Goal: Task Accomplishment & Management: Complete application form

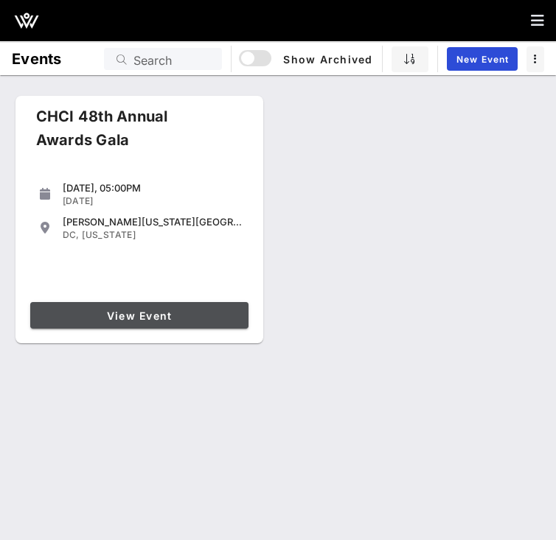
click at [131, 305] on link "View Event" at bounding box center [139, 315] width 218 height 27
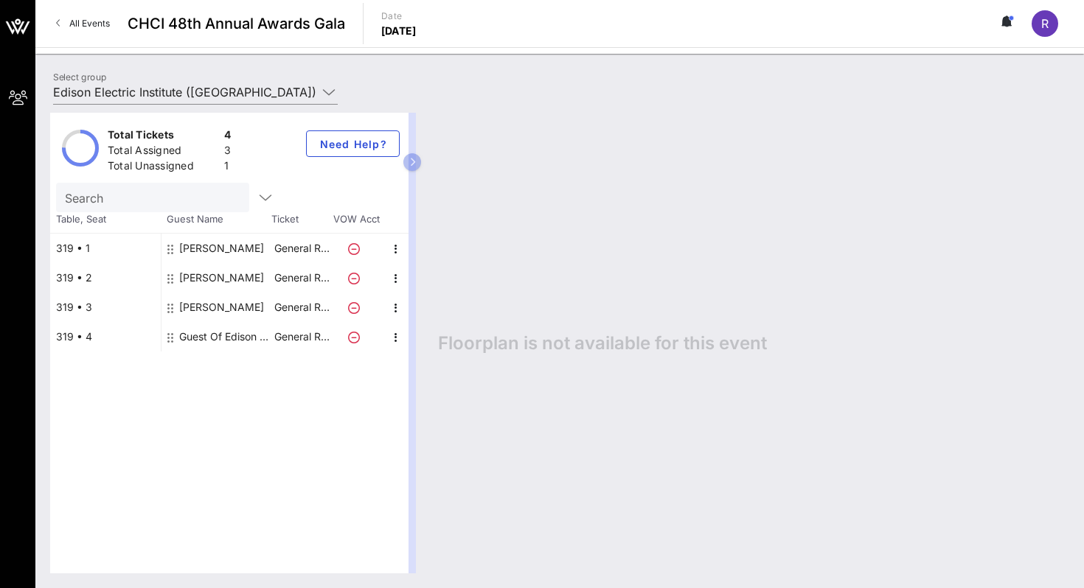
click at [179, 99] on div "Total Tickets 4 Total Assigned 3 Total Unassigned 1 Need Help? Search Table, Se…" at bounding box center [559, 343] width 1048 height 490
click at [191, 90] on input "Edison Electric Institute ([GEOGRAPHIC_DATA]) [[PERSON_NAME], [EMAIL_ADDRESS][D…" at bounding box center [185, 92] width 264 height 24
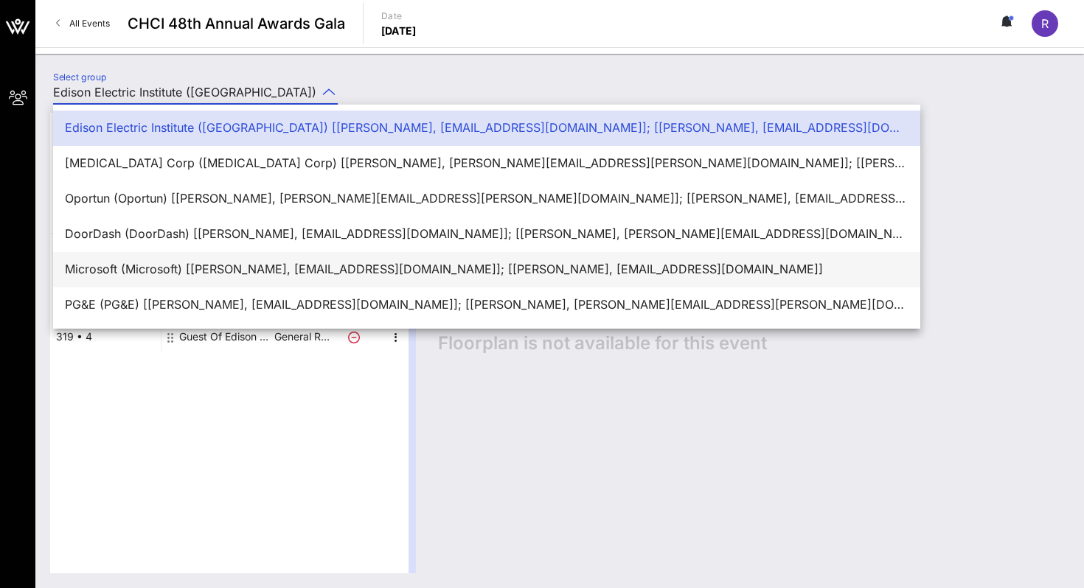
scroll to position [35, 0]
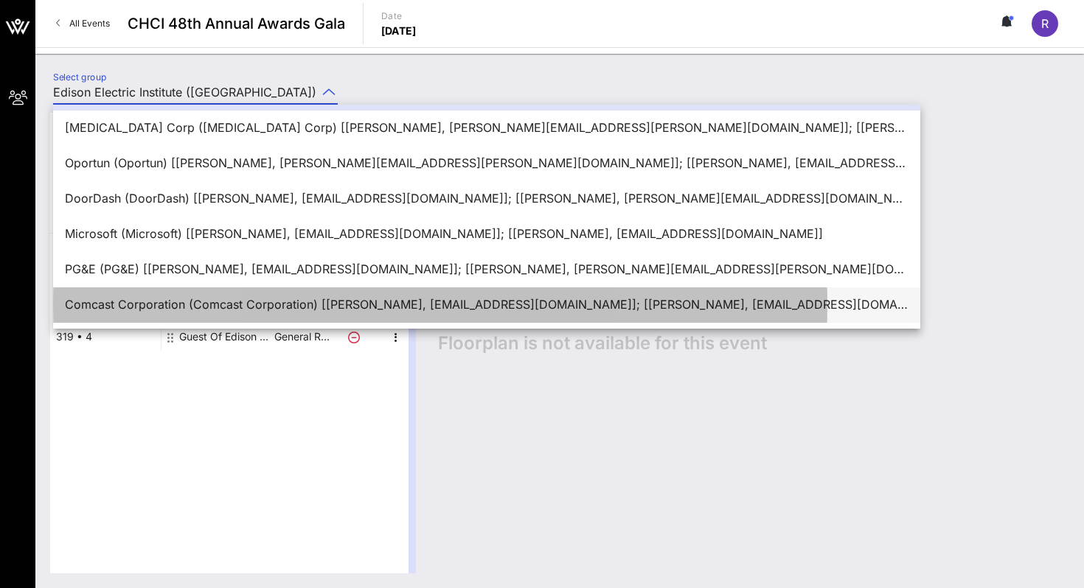
click at [147, 293] on div "Comcast Corporation (Comcast Corporation) [[PERSON_NAME], [EMAIL_ADDRESS][DOMAI…" at bounding box center [486, 305] width 843 height 32
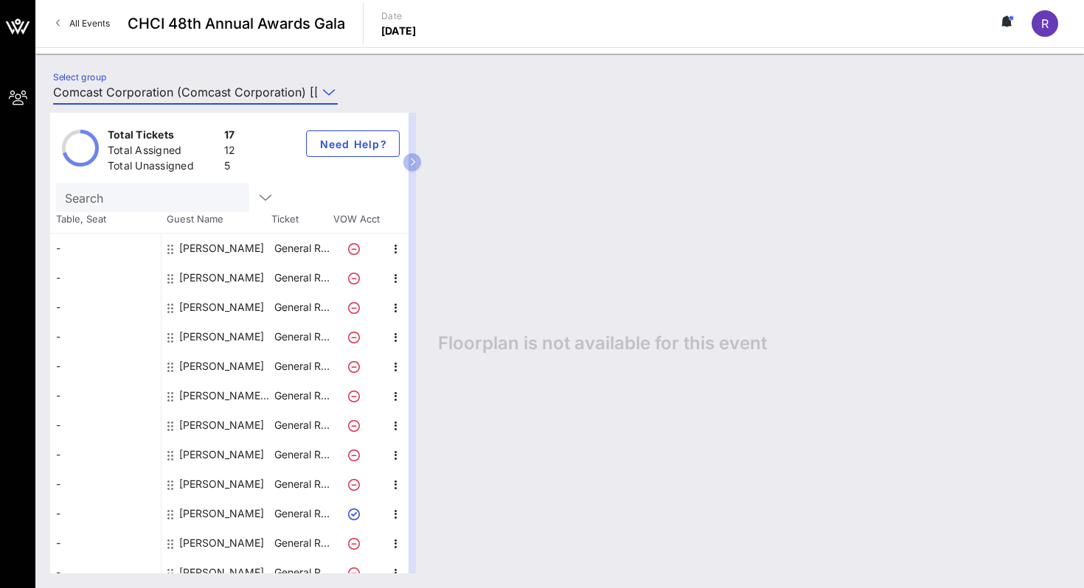
click at [180, 97] on input "Comcast Corporation (Comcast Corporation) [[PERSON_NAME], [EMAIL_ADDRESS][DOMAI…" at bounding box center [185, 92] width 264 height 24
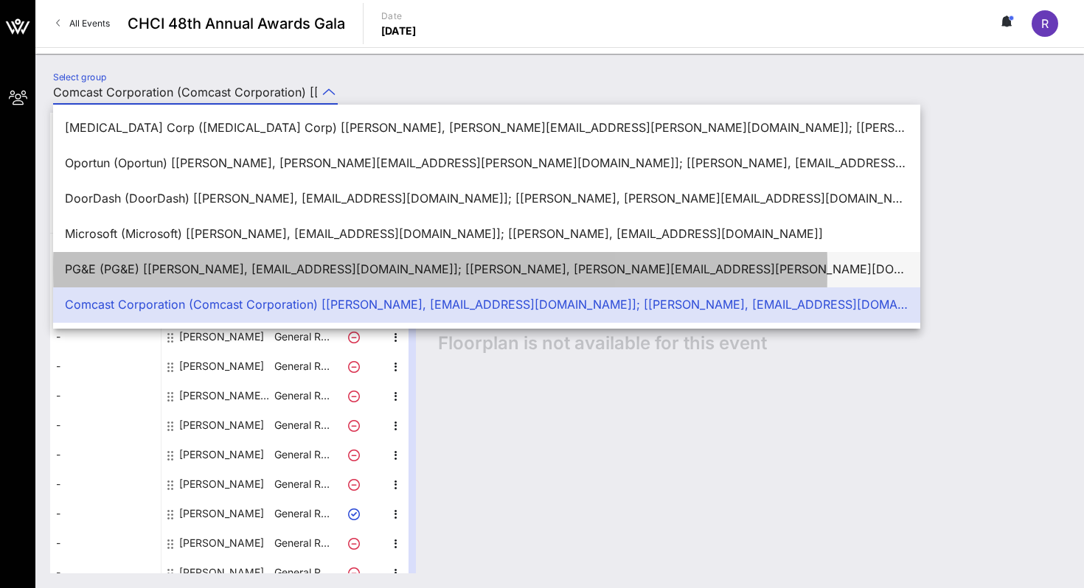
click at [129, 276] on div "PG&E (PG&E) [[PERSON_NAME], [EMAIL_ADDRESS][DOMAIN_NAME]]; [[PERSON_NAME], [PER…" at bounding box center [486, 269] width 843 height 14
type input "PG&E (PG&E) [[PERSON_NAME], [EMAIL_ADDRESS][DOMAIN_NAME]]; [[PERSON_NAME], [PER…"
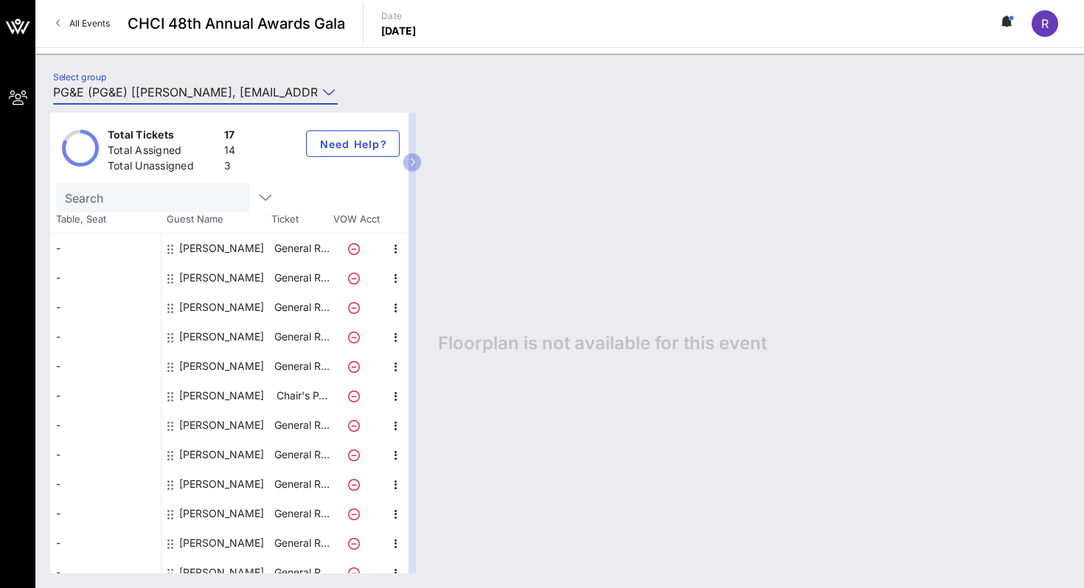
click at [86, 26] on span "All Events" at bounding box center [89, 23] width 41 height 11
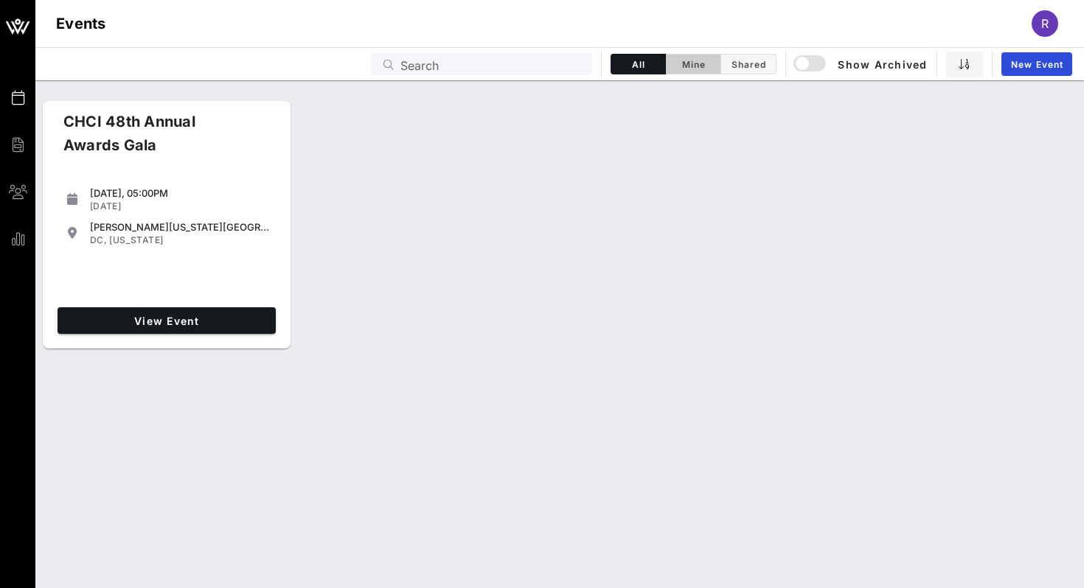
click at [555, 64] on span "Mine" at bounding box center [693, 64] width 37 height 11
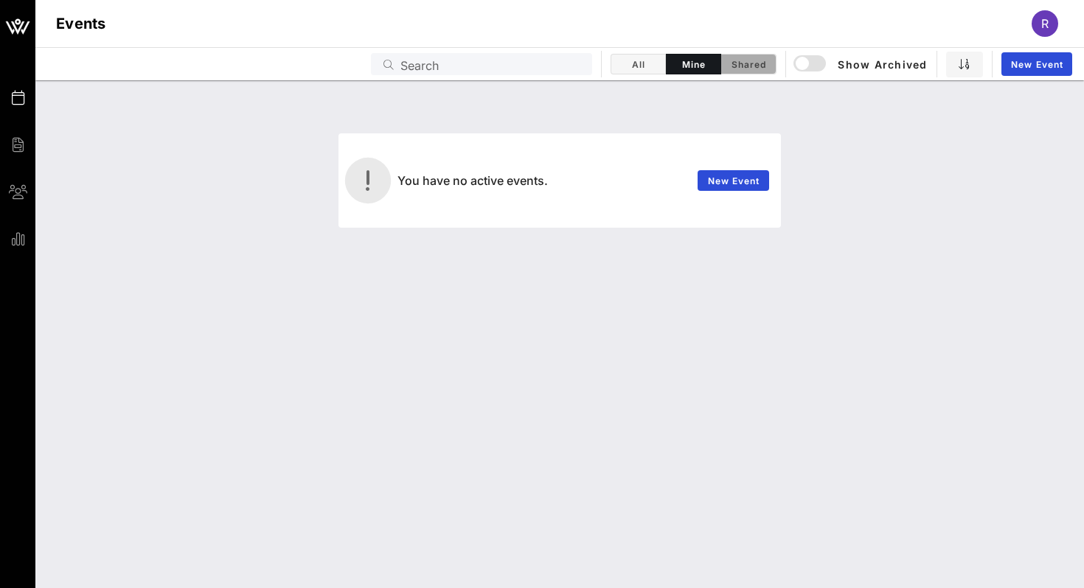
click at [555, 63] on button "Shared" at bounding box center [748, 64] width 55 height 21
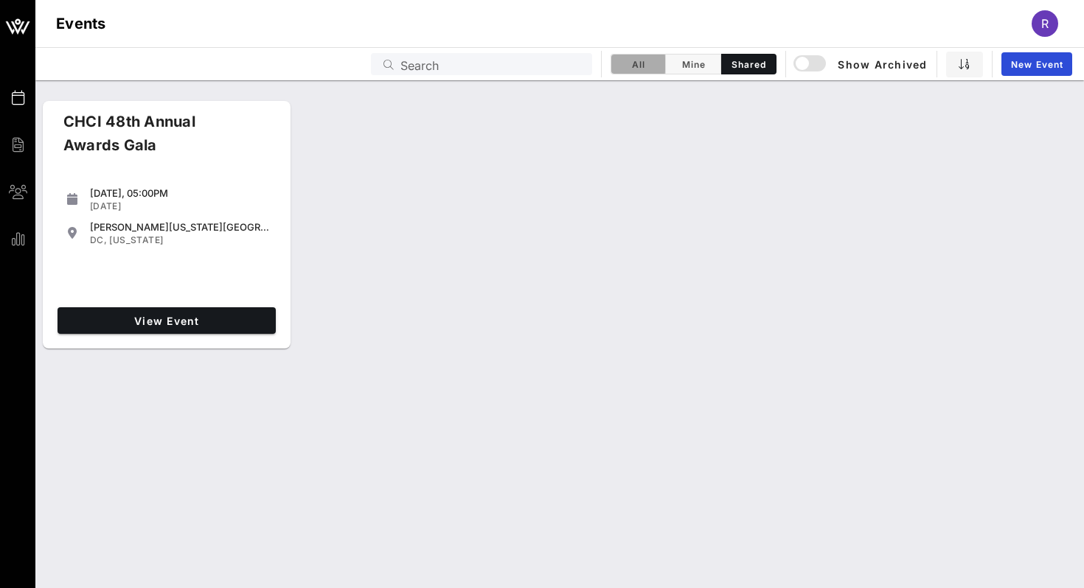
click at [555, 65] on button "All" at bounding box center [637, 64] width 55 height 21
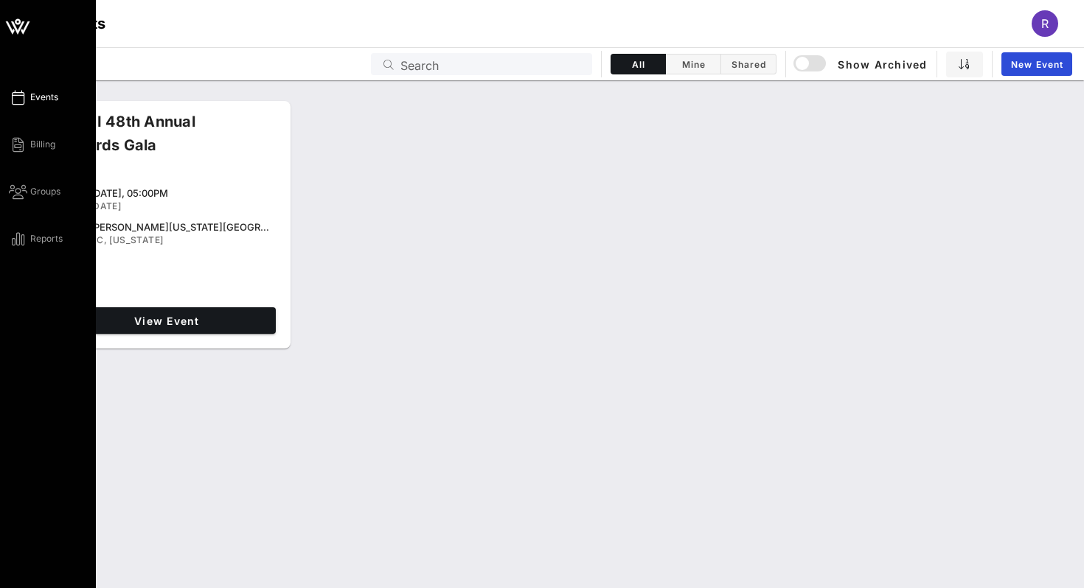
click at [15, 133] on div "Events Billing Groups Reports" at bounding box center [52, 167] width 87 height 159
click at [13, 144] on icon at bounding box center [18, 145] width 18 height 2
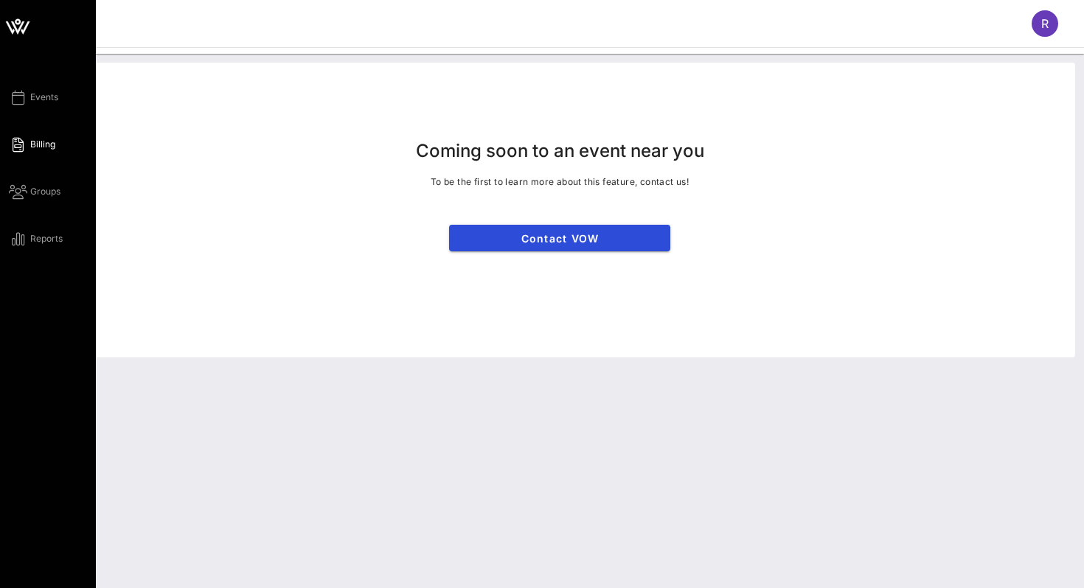
click at [27, 203] on div "Events Billing Groups Reports" at bounding box center [52, 167] width 87 height 159
click at [24, 193] on icon at bounding box center [18, 192] width 18 height 2
click at [24, 230] on link "Reports" at bounding box center [36, 239] width 54 height 18
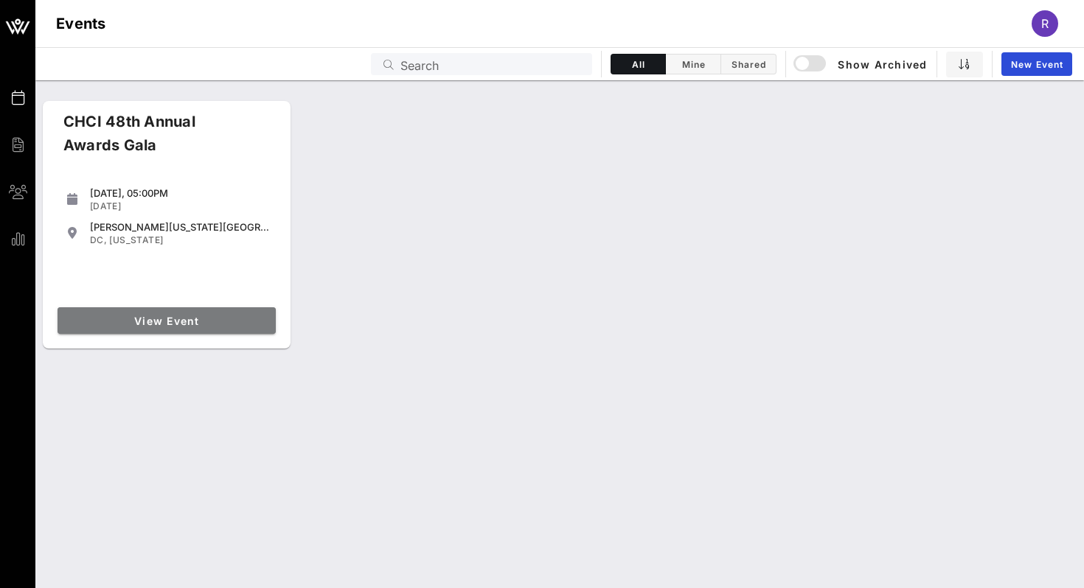
click at [165, 309] on link "View Event" at bounding box center [166, 320] width 218 height 27
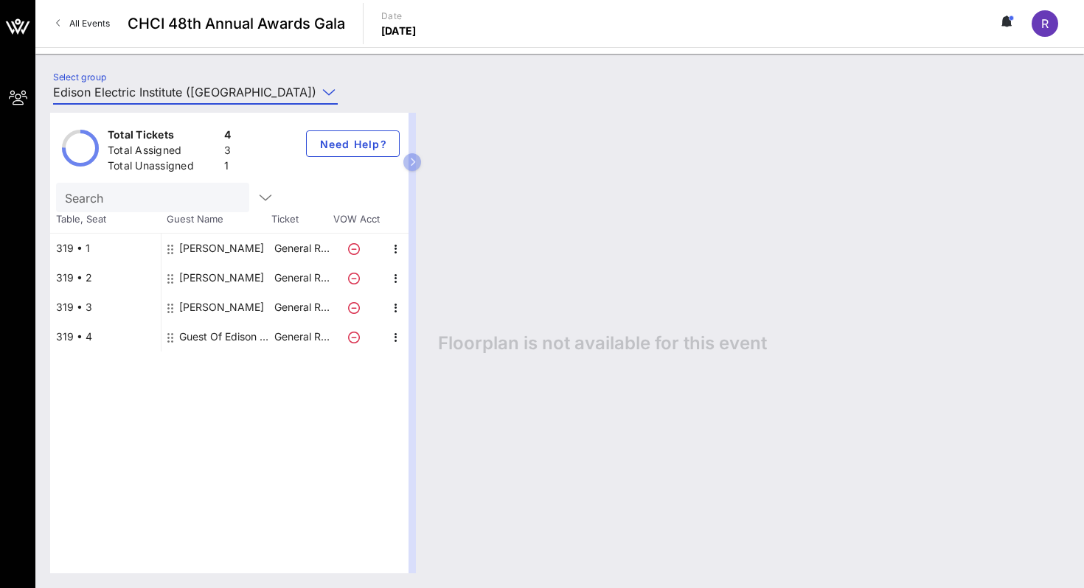
click at [252, 94] on input "Edison Electric Institute ([GEOGRAPHIC_DATA]) [[PERSON_NAME], [EMAIL_ADDRESS][D…" at bounding box center [185, 92] width 264 height 24
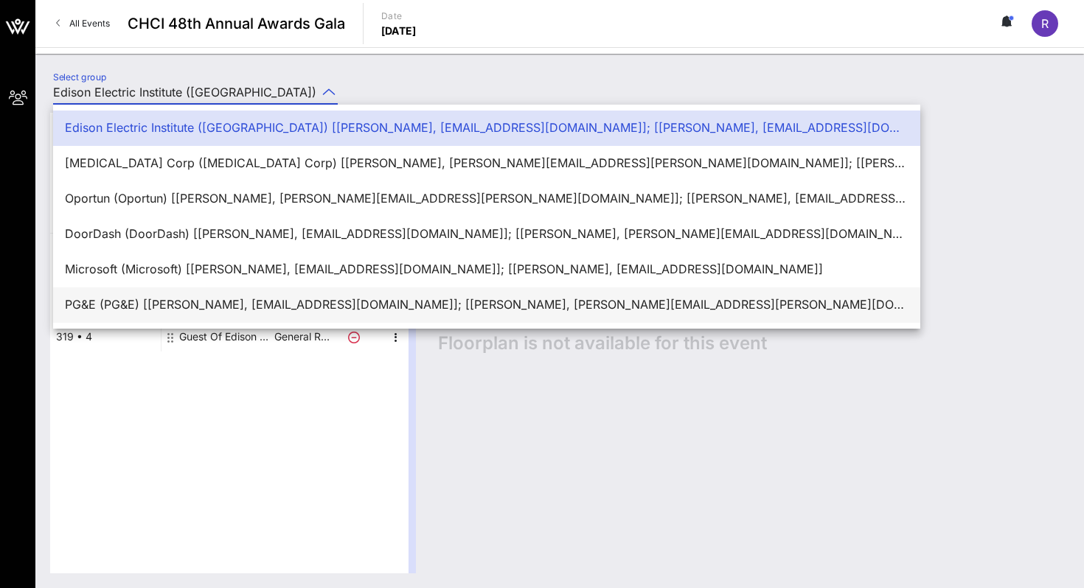
scroll to position [35, 0]
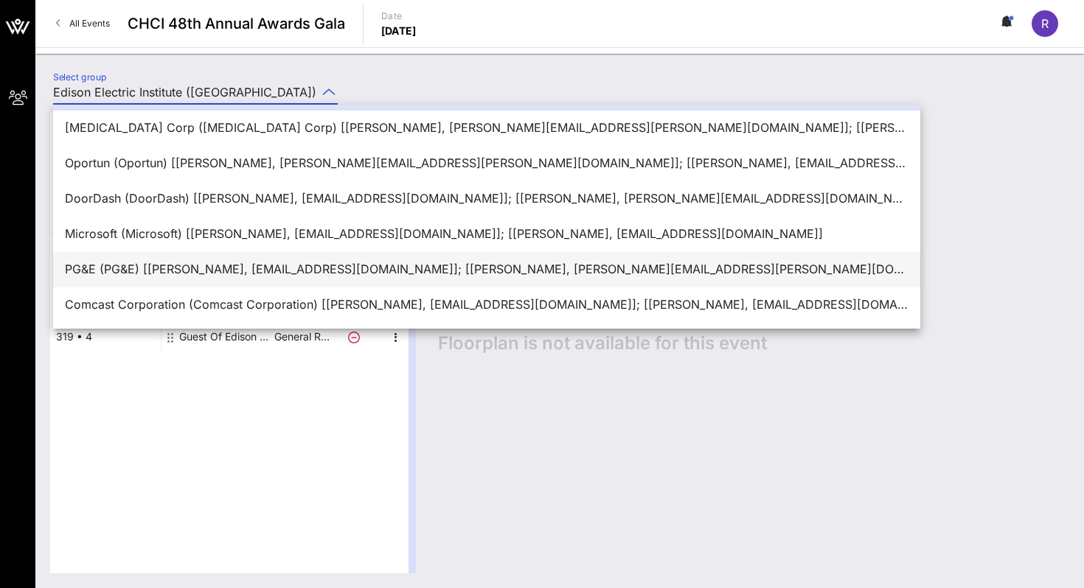
click at [201, 290] on div "Comcast Corporation (Comcast Corporation) [[PERSON_NAME], [EMAIL_ADDRESS][DOMAI…" at bounding box center [486, 305] width 843 height 32
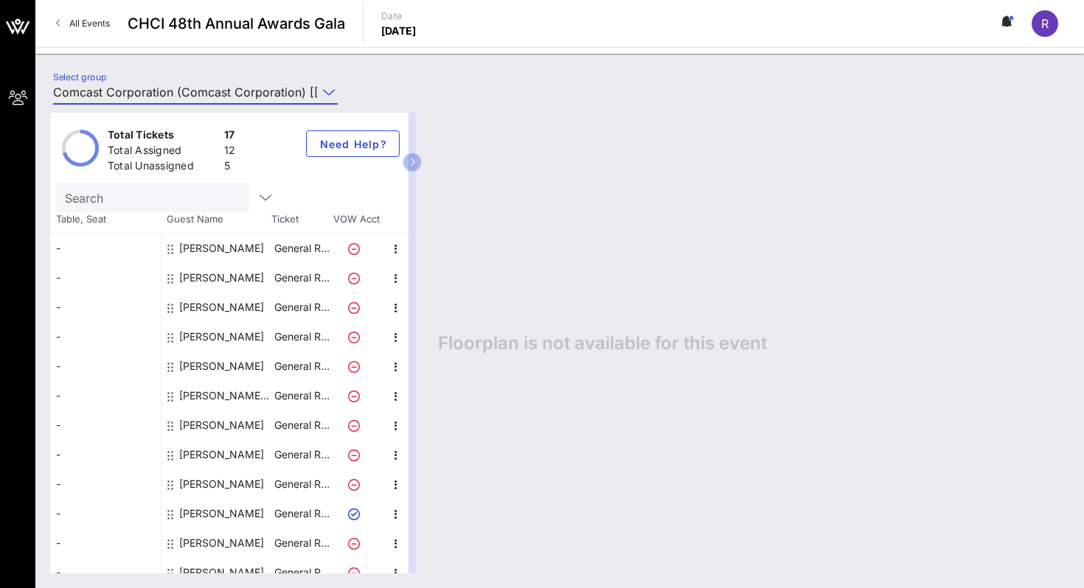
click at [231, 93] on input "Comcast Corporation (Comcast Corporation) [[PERSON_NAME], [EMAIL_ADDRESS][DOMAI…" at bounding box center [185, 92] width 264 height 24
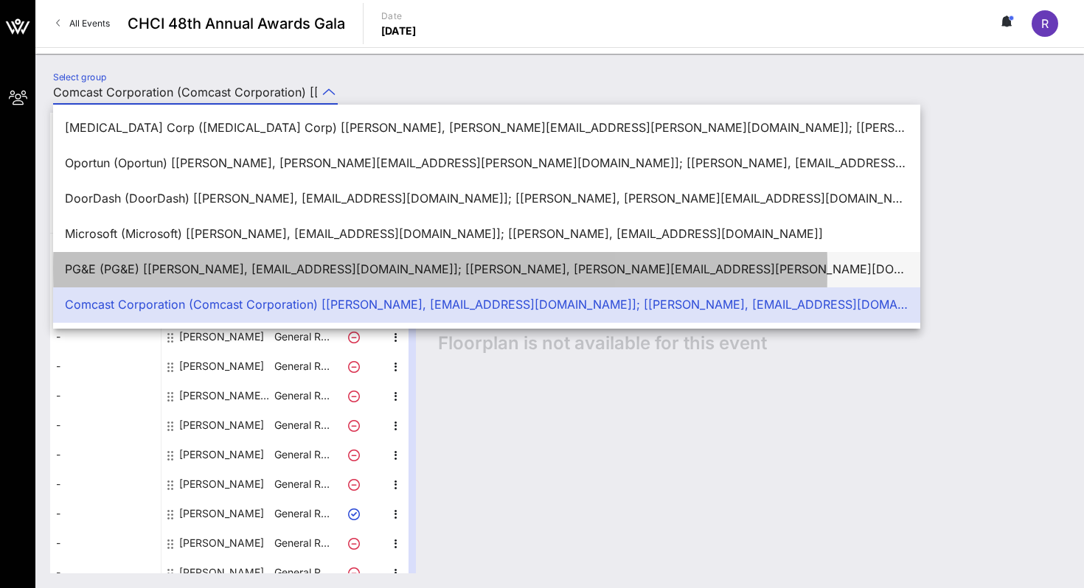
click at [171, 259] on div "PG&E (PG&E) [[PERSON_NAME], [EMAIL_ADDRESS][DOMAIN_NAME]]; [[PERSON_NAME], [PER…" at bounding box center [486, 270] width 843 height 32
type input "PG&E (PG&E) [[PERSON_NAME], [EMAIL_ADDRESS][DOMAIN_NAME]]; [[PERSON_NAME], [PER…"
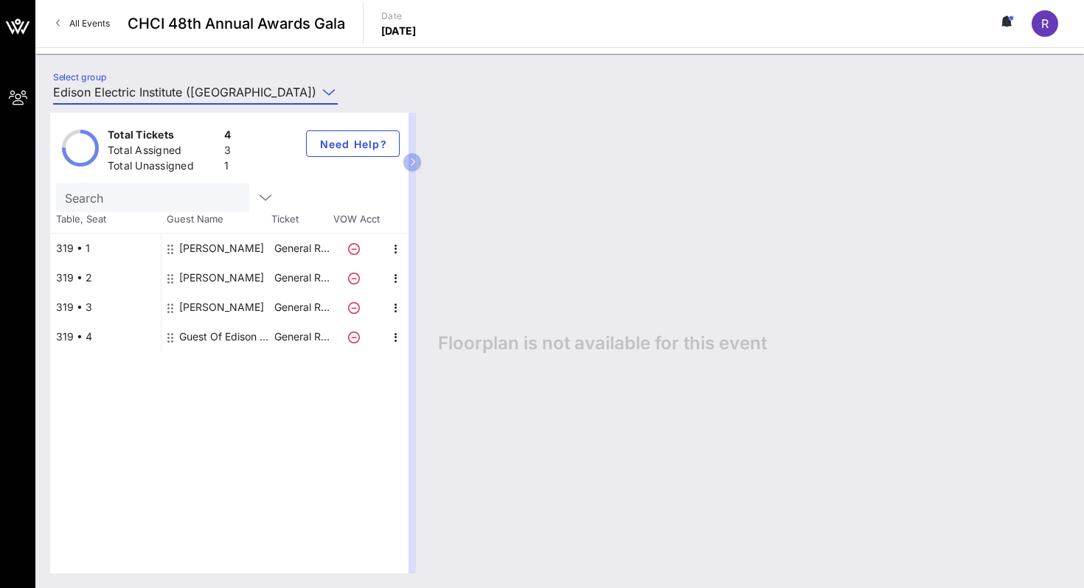
click at [203, 94] on input "Edison Electric Institute ([GEOGRAPHIC_DATA]) [[PERSON_NAME], [EMAIL_ADDRESS][D…" at bounding box center [185, 92] width 264 height 24
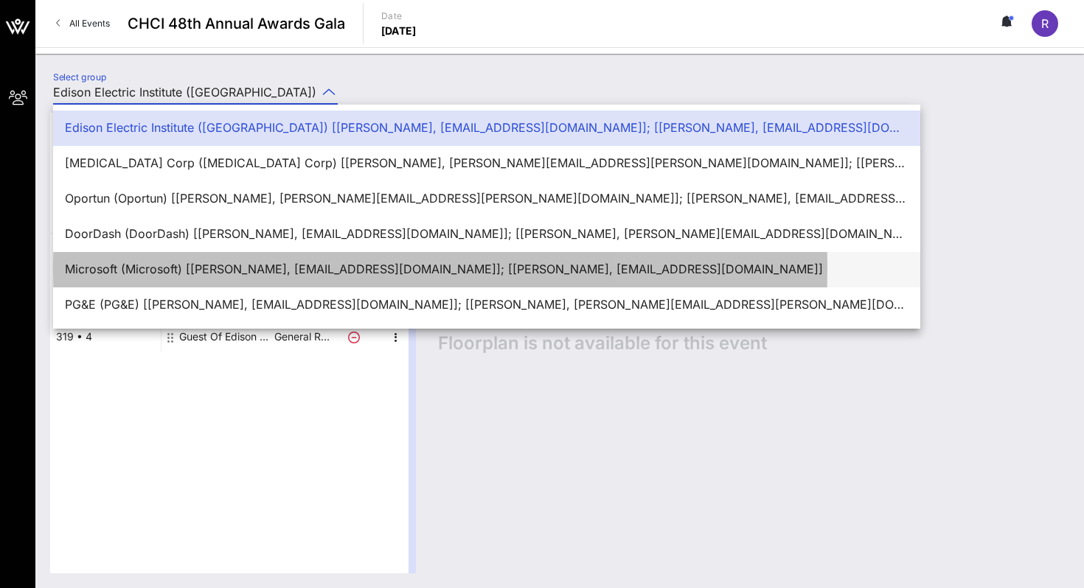
click at [142, 271] on div "Microsoft (Microsoft) [[PERSON_NAME], [EMAIL_ADDRESS][DOMAIN_NAME]]; [[PERSON_N…" at bounding box center [486, 269] width 843 height 14
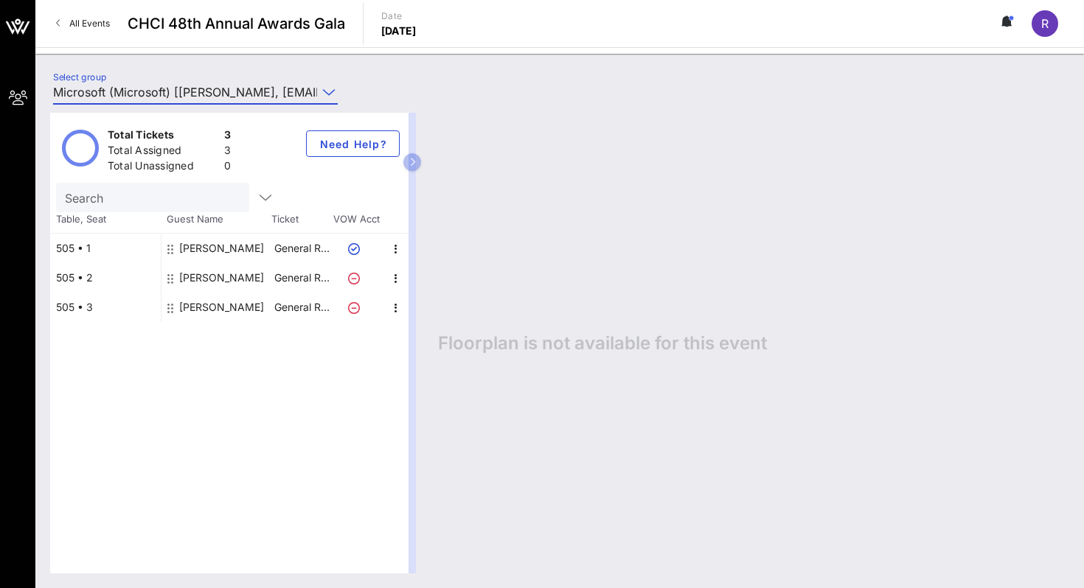
click at [181, 85] on input "Microsoft (Microsoft) [[PERSON_NAME], [EMAIL_ADDRESS][DOMAIN_NAME]]; [[PERSON_N…" at bounding box center [185, 92] width 264 height 24
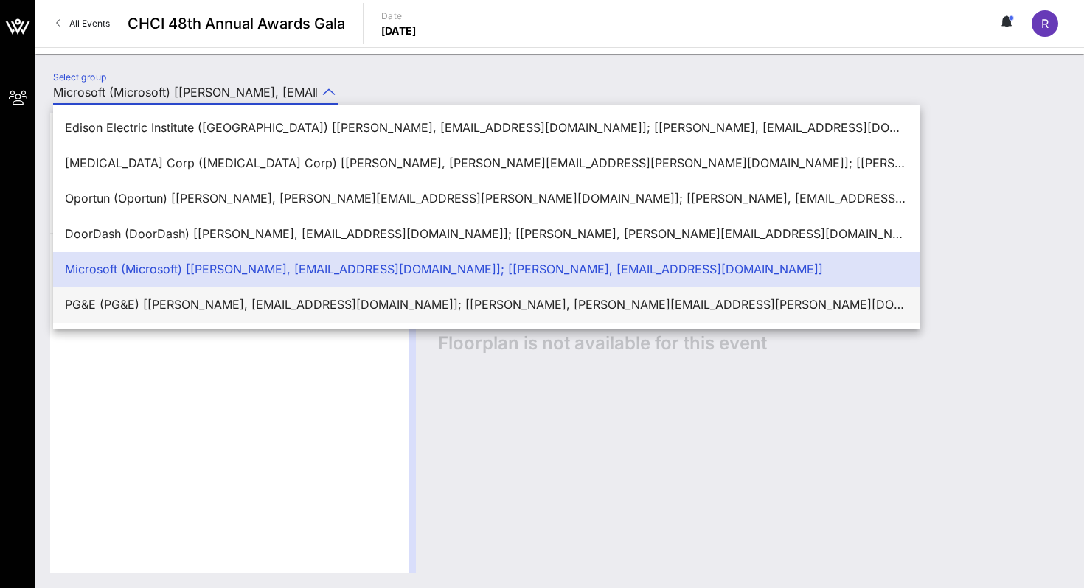
click at [128, 302] on div "PG&E (PG&E) [[PERSON_NAME], [EMAIL_ADDRESS][DOMAIN_NAME]]; [[PERSON_NAME], [PER…" at bounding box center [486, 305] width 843 height 14
type input "PG&E (PG&E) [[PERSON_NAME], [EMAIL_ADDRESS][DOMAIN_NAME]]; [[PERSON_NAME], [PER…"
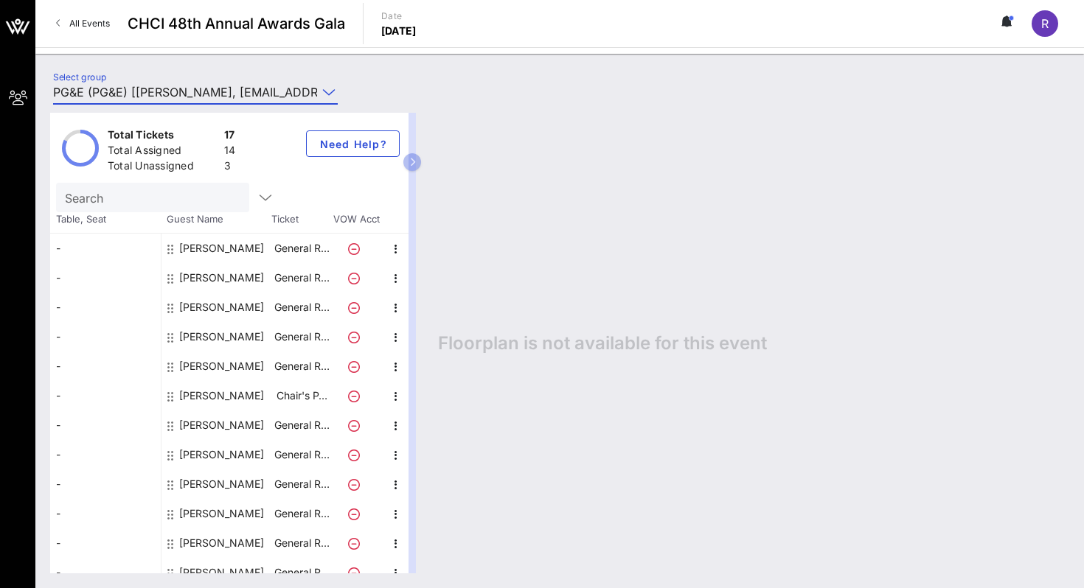
click at [116, 273] on div "-" at bounding box center [105, 277] width 111 height 29
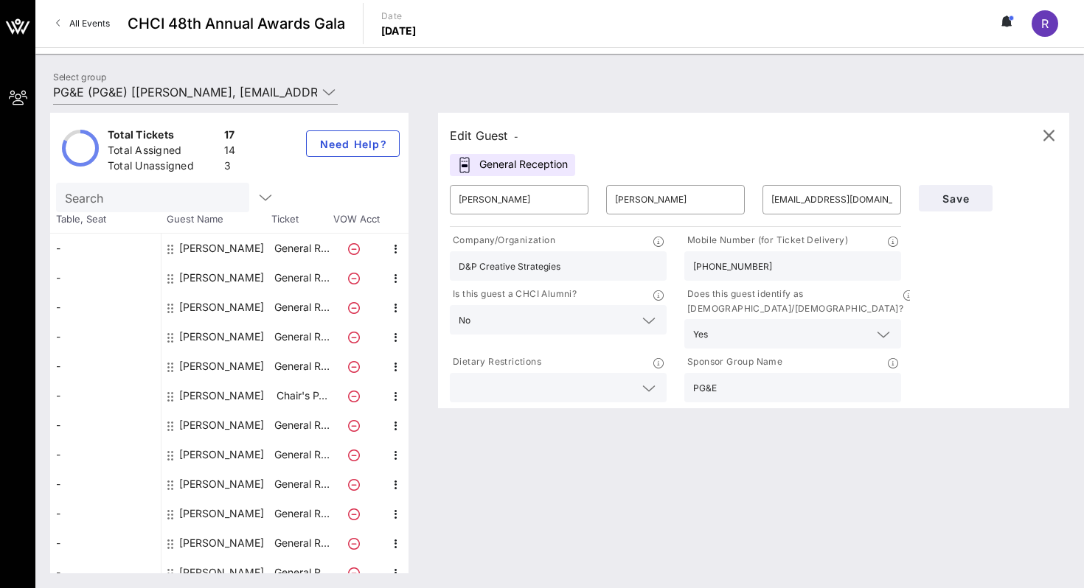
click at [105, 253] on div "-" at bounding box center [105, 248] width 111 height 29
type input "[PERSON_NAME]"
type input "[PERSON_NAME][EMAIL_ADDRESS][PERSON_NAME][DOMAIN_NAME]"
type input "Antenna Group"
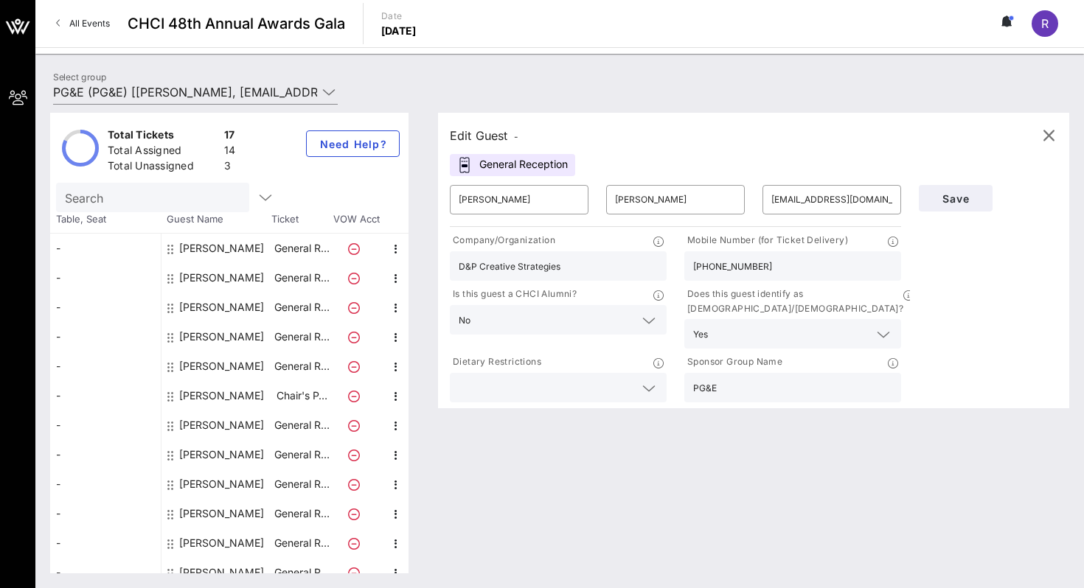
type input "[PHONE_NUMBER]"
click at [1057, 139] on span "button" at bounding box center [1048, 136] width 35 height 18
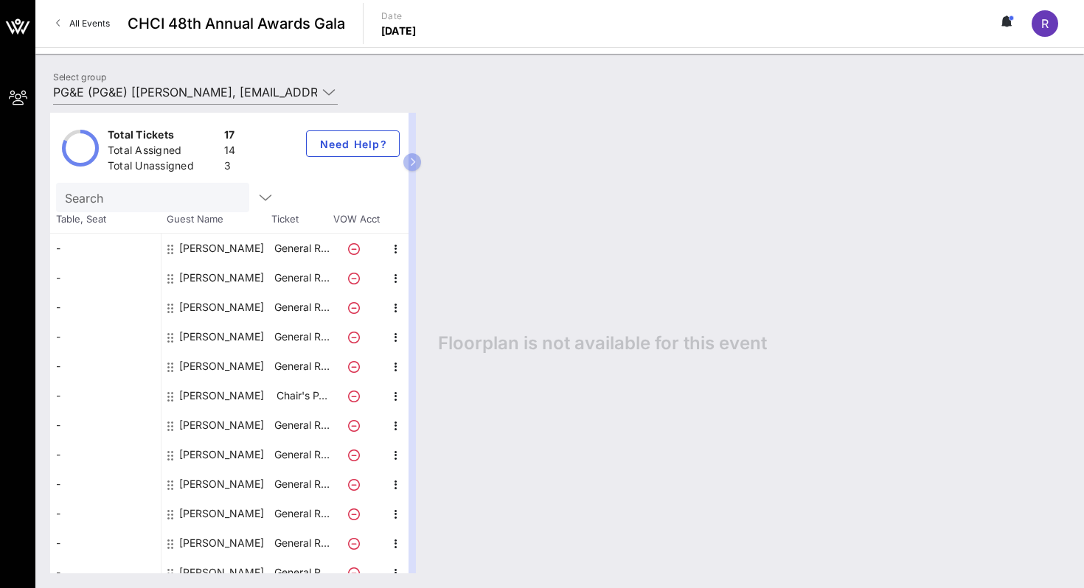
click at [999, 18] on button at bounding box center [1007, 23] width 31 height 25
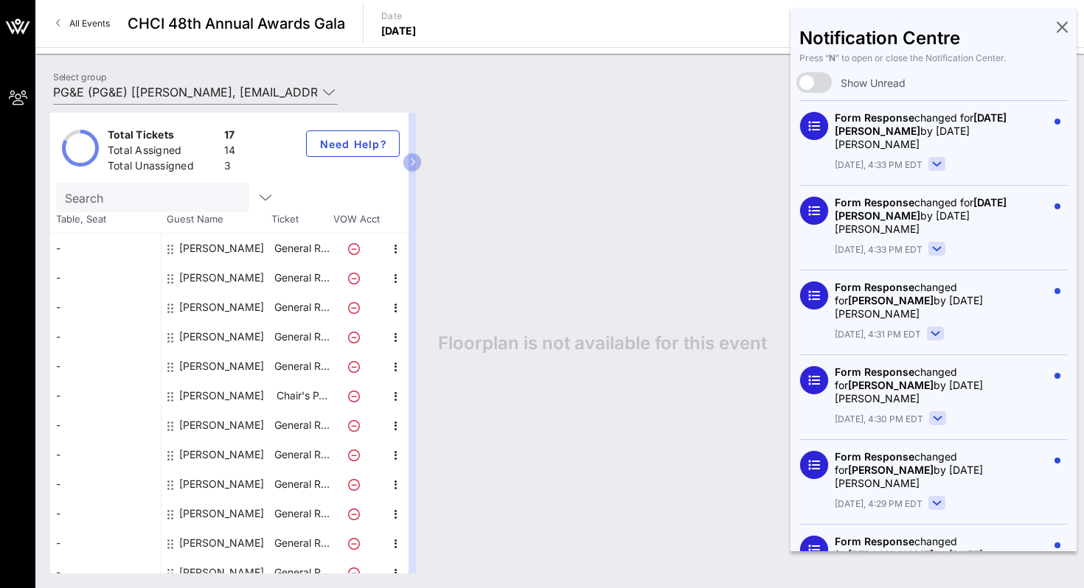
click at [1066, 16] on button at bounding box center [1061, 25] width 11 height 18
